Goal: Transaction & Acquisition: Purchase product/service

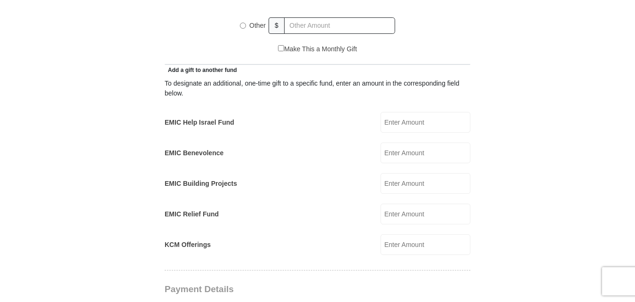
scroll to position [423, 0]
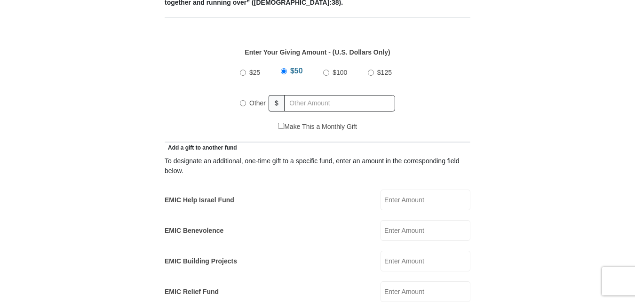
drag, startPoint x: 240, startPoint y: 92, endPoint x: 271, endPoint y: 93, distance: 31.1
click at [243, 100] on input "Other" at bounding box center [243, 103] width 6 height 6
radio input "true"
click at [309, 95] on input "text" at bounding box center [341, 103] width 108 height 16
type input "223.00"
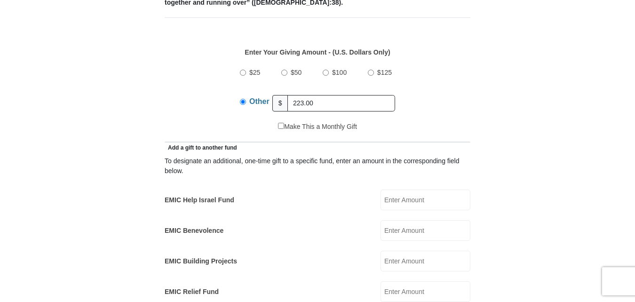
click at [542, 64] on form "[GEOGRAPHIC_DATA][DEMOGRAPHIC_DATA] Online Giving Because of gifts like yours, …" at bounding box center [317, 302] width 536 height 1376
click at [396, 190] on input "EMIC Help Israel Fund" at bounding box center [426, 200] width 90 height 21
type input "37.00"
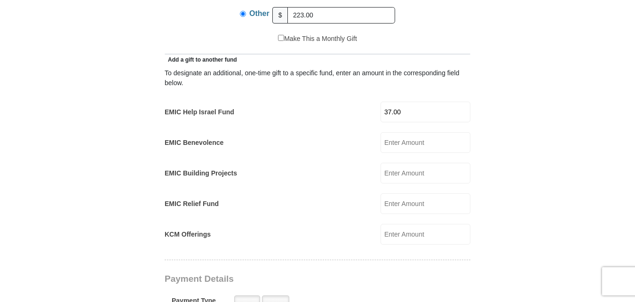
scroll to position [518, 0]
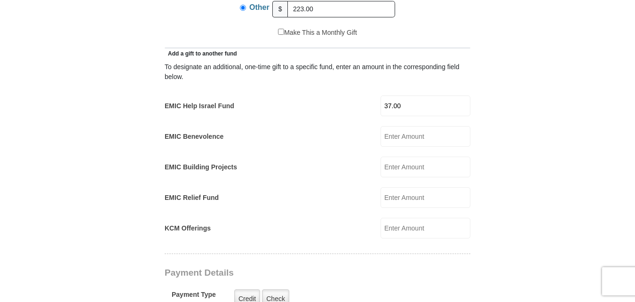
click at [405, 218] on input "KCM Offerings" at bounding box center [426, 228] width 90 height 21
type input "25.00"
click at [524, 150] on form "[GEOGRAPHIC_DATA][DEMOGRAPHIC_DATA] Online Giving Because of gifts like yours, …" at bounding box center [317, 223] width 536 height 1407
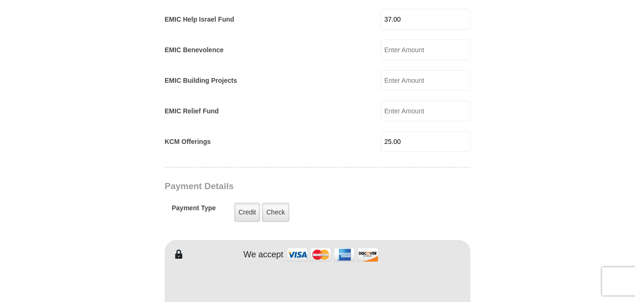
scroll to position [612, 0]
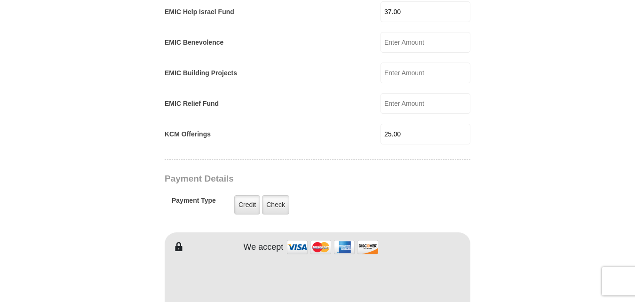
drag, startPoint x: 408, startPoint y: 123, endPoint x: 380, endPoint y: 124, distance: 28.7
click at [380, 124] on div "KCM Offerings 25.00 KCM Offerings Amount must be a valid number Make This a Mon…" at bounding box center [318, 134] width 306 height 21
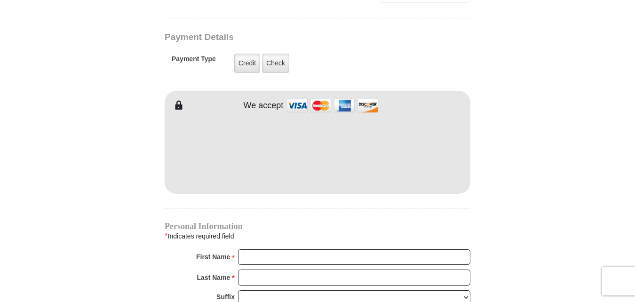
scroll to position [753, 0]
click at [264, 250] on input "First Name *" at bounding box center [354, 258] width 232 height 16
type input "[PERSON_NAME]"
type input "Hill"
type input "[EMAIL_ADDRESS][DOMAIN_NAME]"
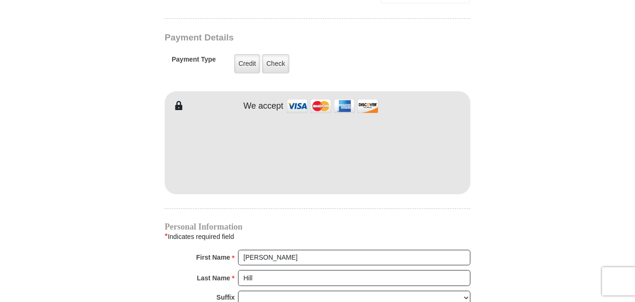
type input "[STREET_ADDRESS][PERSON_NAME]"
type input "apt 112"
type input "Decatur"
select select "[GEOGRAPHIC_DATA]"
type input "76234"
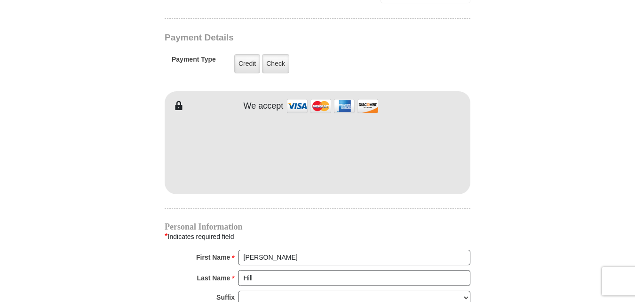
type input "8327214251"
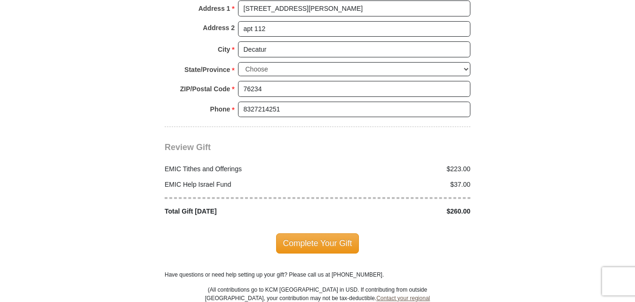
scroll to position [1129, 0]
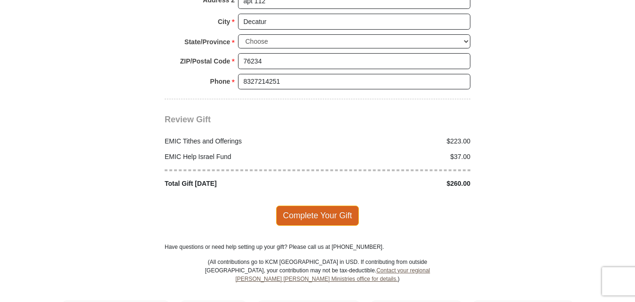
click at [313, 206] on span "Complete Your Gift" at bounding box center [317, 216] width 83 height 20
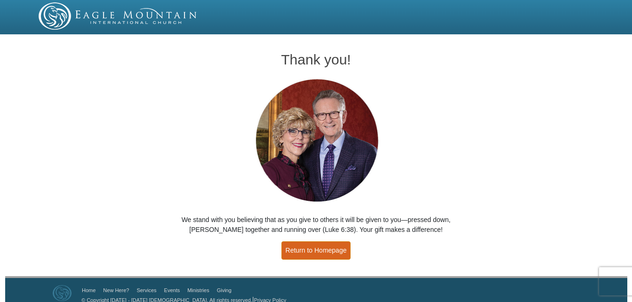
click at [310, 247] on link "Return to Homepage" at bounding box center [316, 250] width 70 height 18
